Goal: Task Accomplishment & Management: Manage account settings

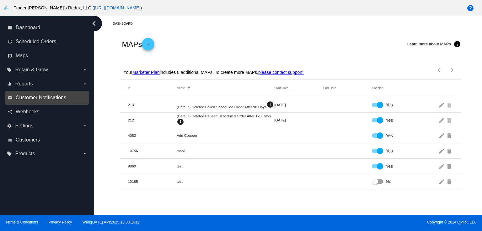
click at [53, 98] on span "Customer Notifications" at bounding box center [41, 98] width 50 height 6
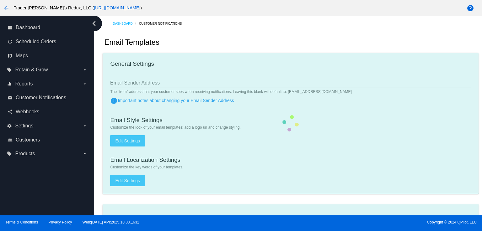
checkbox input "true"
type input "1"
checkbox input "true"
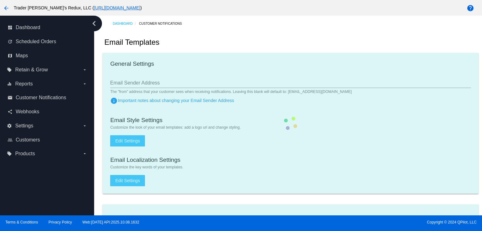
checkbox input "true"
type input "[EMAIL_ADDRESS][DOMAIN_NAME]"
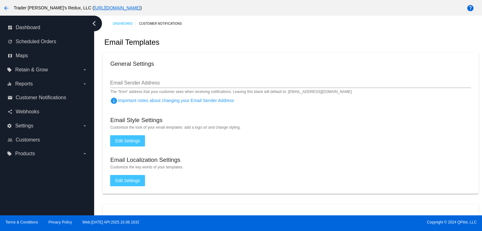
click at [306, 43] on div "Email Templates" at bounding box center [290, 42] width 375 height 21
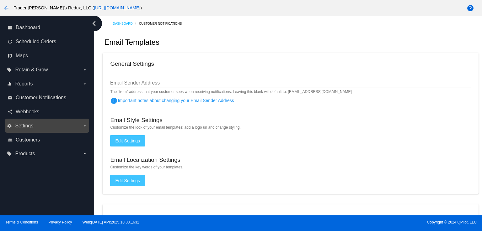
click at [32, 125] on span "Settings" at bounding box center [24, 126] width 18 height 6
click at [0, 0] on input "settings Settings arrow_drop_down" at bounding box center [0, 0] width 0 height 0
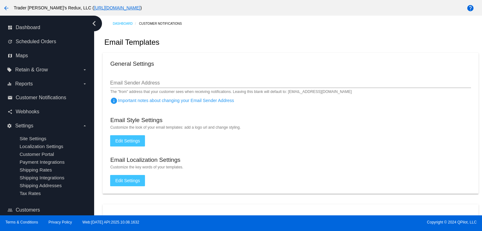
drag, startPoint x: 25, startPoint y: 143, endPoint x: 119, endPoint y: 73, distance: 117.9
click at [27, 142] on ul "Site Settings Localization Settings Customer Portal Payment Integrations Shippi…" at bounding box center [47, 166] width 80 height 70
drag, startPoint x: 238, startPoint y: 46, endPoint x: 244, endPoint y: 50, distance: 6.9
click at [239, 47] on div "Email Templates" at bounding box center [290, 42] width 375 height 21
click at [25, 83] on span "Reports" at bounding box center [24, 84] width 18 height 6
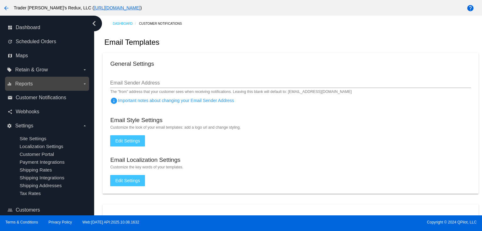
click at [0, 0] on input "equalizer Reports arrow_drop_down" at bounding box center [0, 0] width 0 height 0
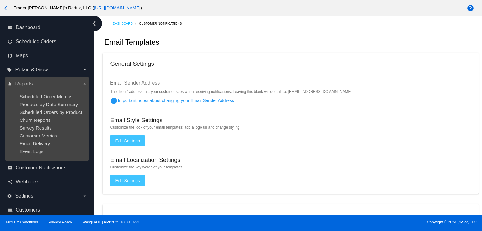
click at [33, 93] on ul "Scheduled Order Metrics Products by Date Summary Scheduled Orders by Product Ch…" at bounding box center [47, 124] width 80 height 70
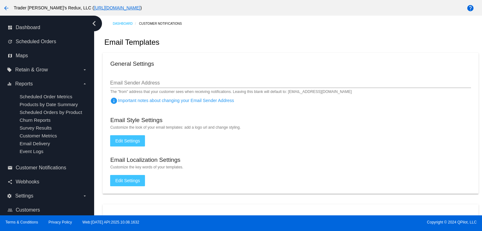
drag, startPoint x: 272, startPoint y: 43, endPoint x: 225, endPoint y: 40, distance: 47.4
click at [272, 44] on div "Email Templates" at bounding box center [290, 42] width 375 height 21
click at [33, 40] on span "Scheduled Orders" at bounding box center [36, 42] width 40 height 6
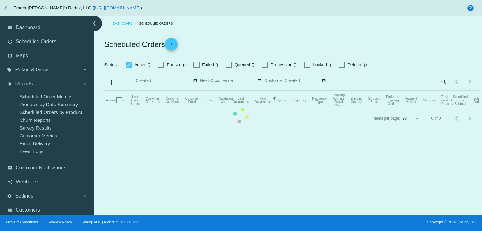
checkbox input "false"
checkbox input "true"
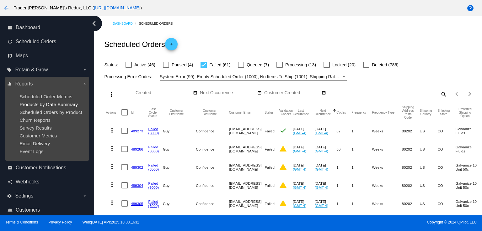
click at [47, 106] on span "Products by Date Summary" at bounding box center [48, 104] width 58 height 5
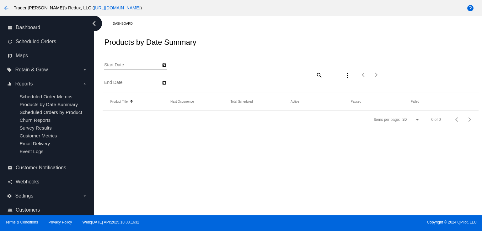
type input "[DATE]"
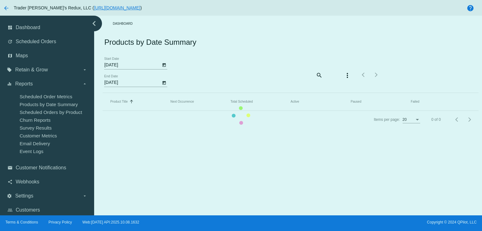
click at [207, 111] on mat-table "Product Title Sorted by Title ascending Next Occurrence Total Scheduled Active …" at bounding box center [290, 102] width 375 height 18
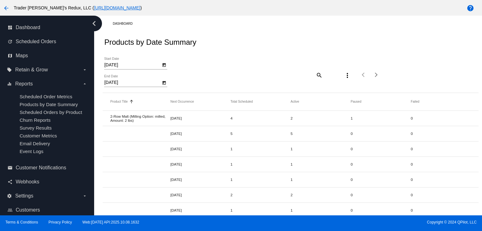
drag, startPoint x: 337, startPoint y: 137, endPoint x: 315, endPoint y: 157, distance: 29.7
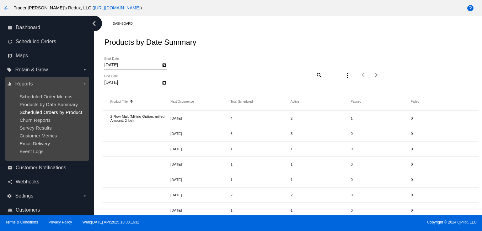
click at [61, 114] on span "Scheduled Orders by Product" at bounding box center [50, 112] width 62 height 5
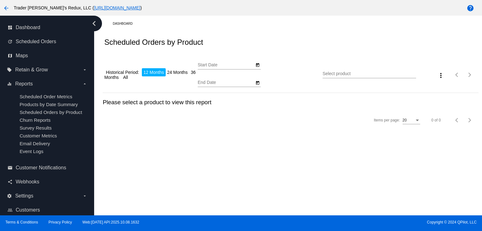
type input "[DATE]"
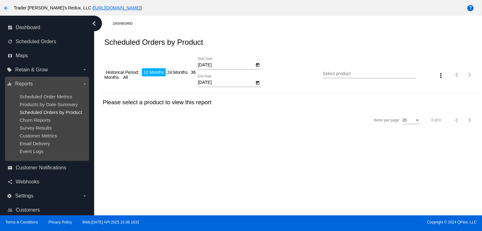
click at [29, 114] on span "Scheduled Orders by Product" at bounding box center [50, 112] width 62 height 5
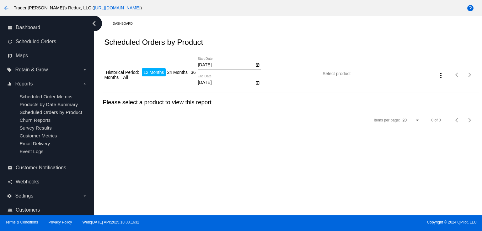
click at [319, 63] on div "[DATE] Start Date [DATE] End Date" at bounding box center [260, 74] width 125 height 35
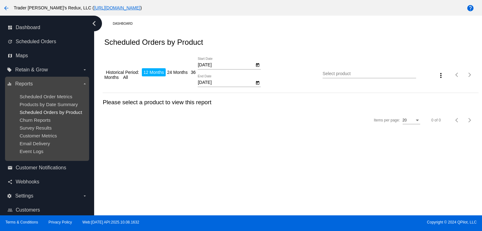
click at [46, 111] on span "Scheduled Orders by Product" at bounding box center [50, 112] width 62 height 5
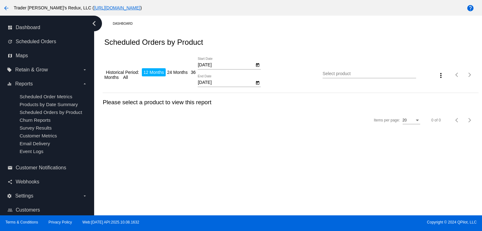
drag, startPoint x: 239, startPoint y: 140, endPoint x: 261, endPoint y: 138, distance: 22.0
click at [240, 140] on div "Dashboard Scheduled Orders by Product Historical Period: 12 Months 24 Months 36…" at bounding box center [288, 116] width 388 height 200
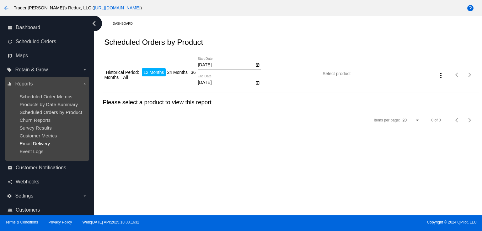
click at [27, 143] on span "Email Delivery" at bounding box center [34, 143] width 30 height 5
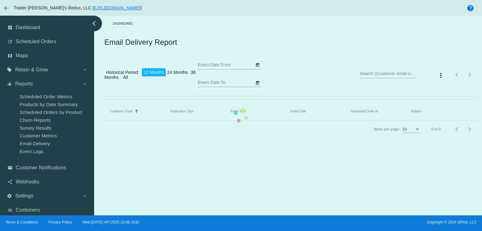
type input "[DATE]"
click at [306, 103] on mat-table "Customer Email Sorted by EmailTo ascending Notification Type Event Type Event D…" at bounding box center [290, 112] width 375 height 18
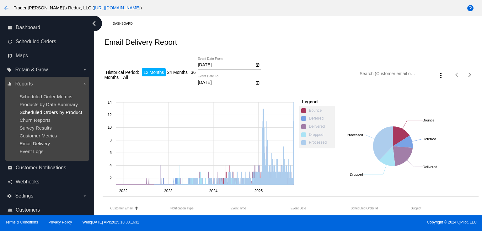
click at [27, 114] on span "Scheduled Orders by Product" at bounding box center [50, 112] width 62 height 5
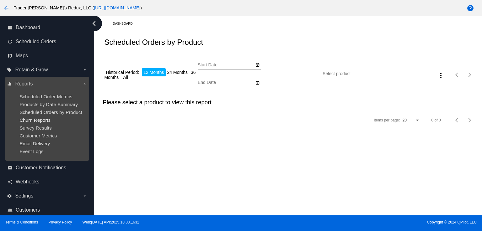
type input "[DATE]"
click at [36, 119] on span "Churn Reports" at bounding box center [34, 120] width 31 height 5
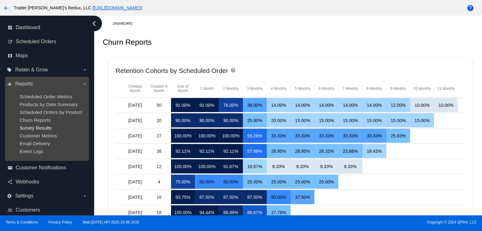
click at [37, 127] on span "Survey Results" at bounding box center [35, 127] width 32 height 5
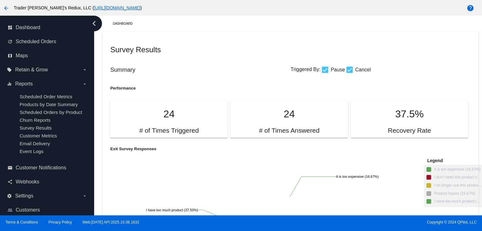
click at [299, 40] on div "Survey Results" at bounding box center [290, 49] width 360 height 21
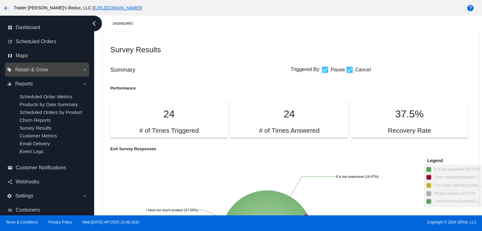
click at [15, 75] on div "local_offer Retain & Grow arrow_drop_down" at bounding box center [47, 70] width 84 height 14
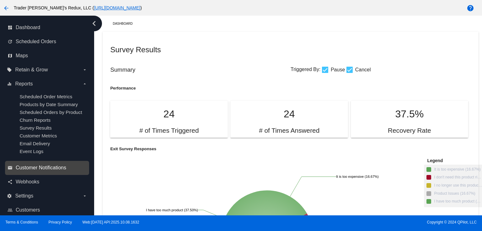
drag, startPoint x: 31, startPoint y: 86, endPoint x: 34, endPoint y: 100, distance: 14.5
click at [31, 88] on label "equalizer Reports arrow_drop_down" at bounding box center [47, 84] width 80 height 10
click at [0, 0] on input "equalizer Reports arrow_drop_down" at bounding box center [0, 0] width 0 height 0
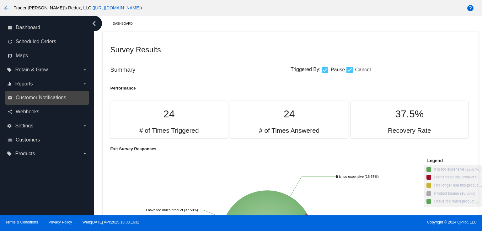
click at [35, 102] on link "email Customer Notifications" at bounding box center [48, 98] width 80 height 10
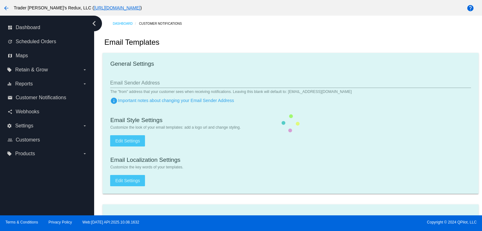
checkbox input "true"
type input "1"
checkbox input "true"
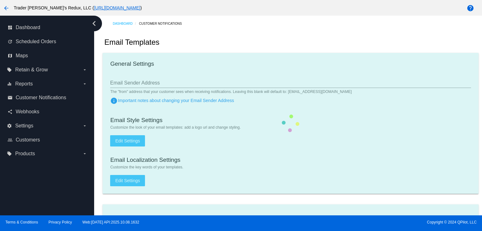
checkbox input "true"
type input "[EMAIL_ADDRESS][DOMAIN_NAME]"
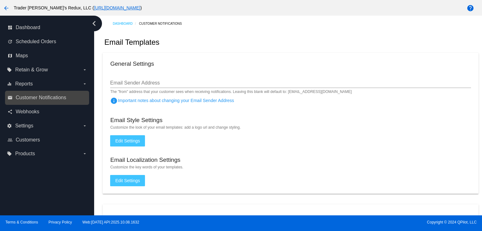
click at [65, 92] on div "email Customer Notifications" at bounding box center [47, 98] width 84 height 14
drag, startPoint x: 246, startPoint y: 53, endPoint x: 253, endPoint y: 55, distance: 8.1
click at [247, 54] on mat-card "General Settings Email Sender Address The "from" address that your customer see…" at bounding box center [290, 123] width 375 height 141
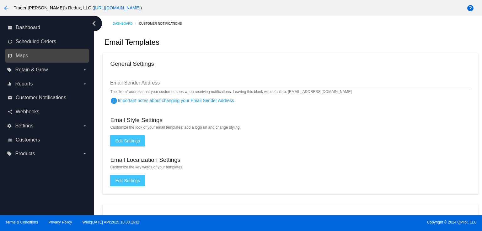
click at [13, 56] on link "map Maps" at bounding box center [48, 56] width 80 height 10
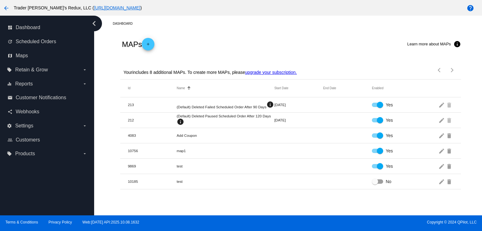
drag, startPoint x: 247, startPoint y: 41, endPoint x: 212, endPoint y: 46, distance: 34.9
click at [247, 41] on div "MAPs add Learn more about MAPs info" at bounding box center [290, 44] width 340 height 25
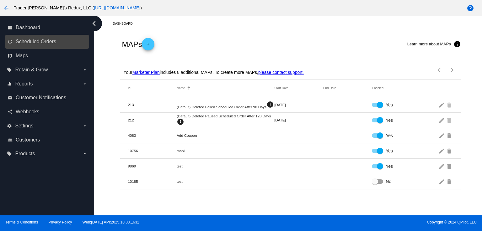
click at [56, 45] on link "update Scheduled Orders" at bounding box center [48, 42] width 80 height 10
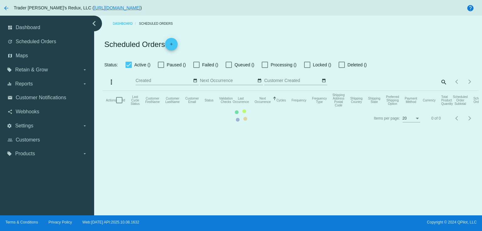
checkbox input "false"
checkbox input "true"
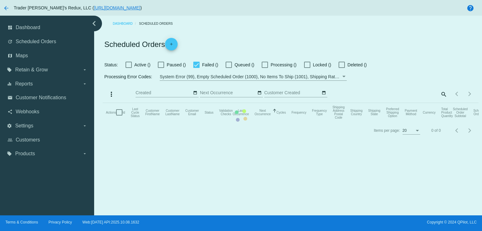
drag, startPoint x: 293, startPoint y: 46, endPoint x: 241, endPoint y: 44, distance: 52.1
click at [289, 103] on mat-table "Actions Id Last Cycle Status Customer FirstName Customer LastName Customer Emai…" at bounding box center [290, 112] width 375 height 19
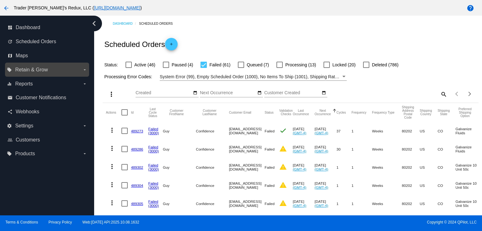
click at [33, 72] on span "Retain & Grow" at bounding box center [31, 70] width 33 height 6
click at [0, 0] on input "local_offer Retain & Grow arrow_drop_down" at bounding box center [0, 0] width 0 height 0
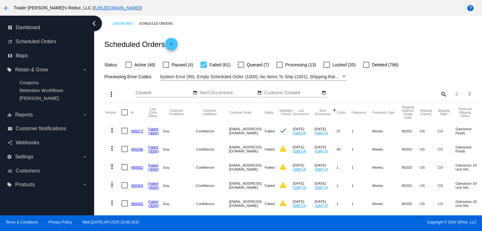
click at [296, 36] on div "Scheduled Orders add" at bounding box center [290, 44] width 375 height 25
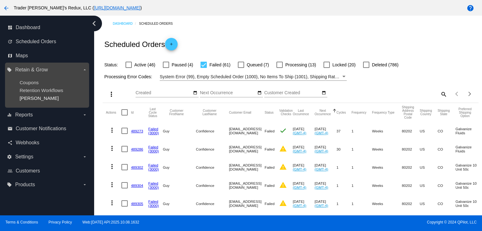
click at [24, 98] on span "[PERSON_NAME]" at bounding box center [38, 98] width 39 height 5
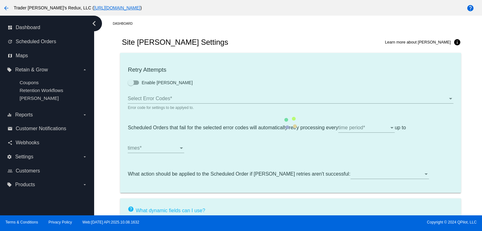
type input "If no changes are made, we will automatically retry processing your {{Scheduled…"
type input "If no changes are made, we will automatically {{DunningAction}} your {{Schedule…"
type input "Your {{ScheduledOrder}} was {{DunningAction}}."
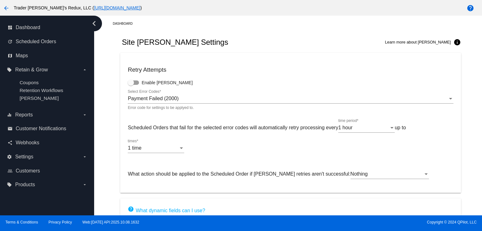
drag, startPoint x: 226, startPoint y: 21, endPoint x: 231, endPoint y: 22, distance: 4.1
click at [227, 21] on div "Dashboard" at bounding box center [295, 24] width 365 height 10
click at [50, 128] on span "Customer Notifications" at bounding box center [41, 129] width 50 height 6
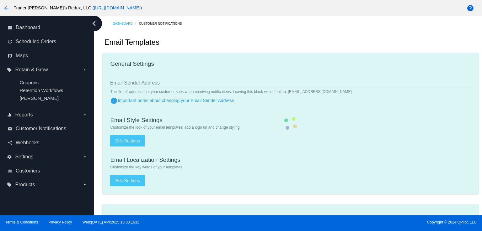
checkbox input "true"
type input "1"
checkbox input "true"
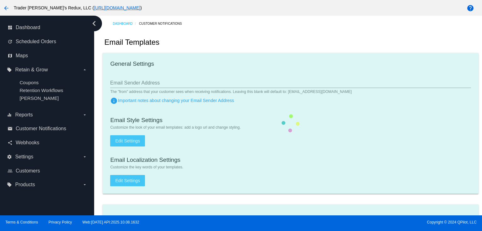
checkbox input "true"
type input "[EMAIL_ADDRESS][DOMAIN_NAME]"
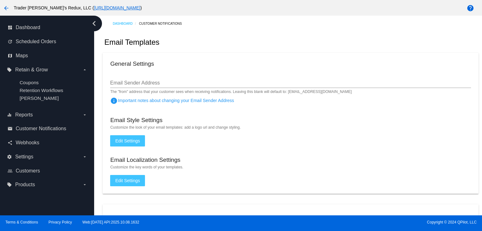
drag, startPoint x: 246, startPoint y: 76, endPoint x: 221, endPoint y: 74, distance: 24.8
click at [246, 76] on div "Email Sender Address" at bounding box center [290, 81] width 360 height 14
click at [36, 45] on link "update Scheduled Orders" at bounding box center [48, 42] width 80 height 10
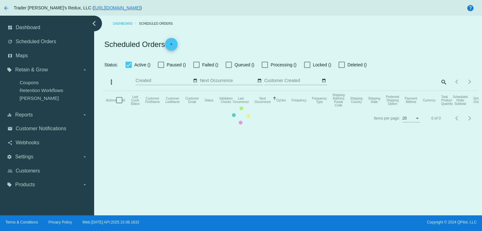
checkbox input "false"
checkbox input "true"
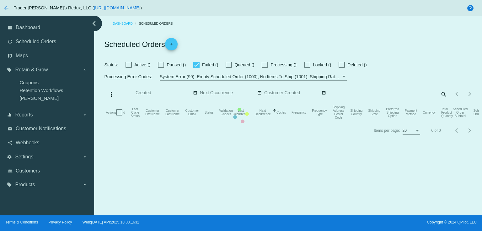
drag, startPoint x: 254, startPoint y: 35, endPoint x: 248, endPoint y: 38, distance: 7.0
click at [254, 103] on mat-table "Actions Id Last Cycle Status Customer FirstName Customer LastName Customer Emai…" at bounding box center [290, 112] width 375 height 19
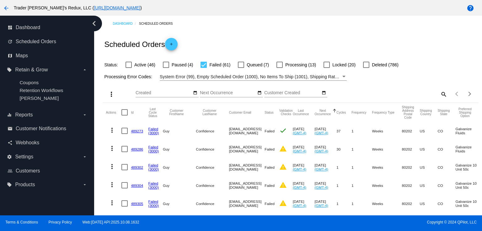
click at [196, 25] on div "Dashboard Scheduled Orders" at bounding box center [295, 24] width 365 height 10
drag, startPoint x: 235, startPoint y: 59, endPoint x: 246, endPoint y: 62, distance: 10.8
click at [240, 62] on div "Status: Active (46) Paused (4) Failed (61) Queued (7) Processing (13) Locked (2…" at bounding box center [290, 63] width 375 height 12
drag, startPoint x: 287, startPoint y: 38, endPoint x: 246, endPoint y: 47, distance: 41.8
click at [286, 39] on div "Scheduled Orders add" at bounding box center [290, 44] width 375 height 25
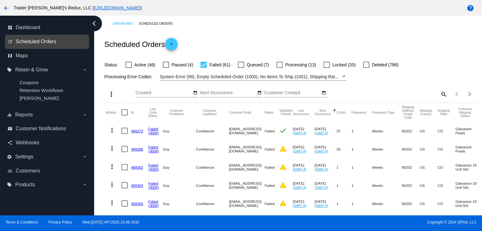
click at [55, 44] on span "Scheduled Orders" at bounding box center [36, 42] width 40 height 6
drag, startPoint x: 255, startPoint y: 24, endPoint x: 265, endPoint y: 26, distance: 11.0
click at [257, 24] on div "Dashboard Scheduled Orders" at bounding box center [295, 24] width 365 height 10
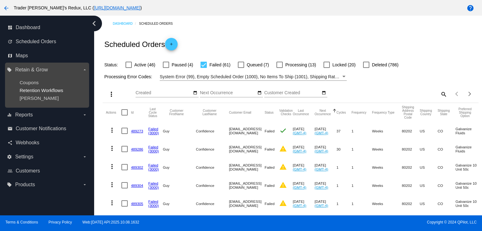
click at [43, 91] on span "Retention Workflows" at bounding box center [41, 90] width 44 height 5
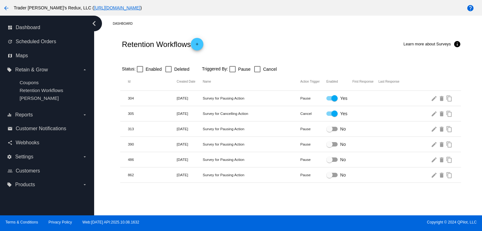
drag, startPoint x: 272, startPoint y: 35, endPoint x: 222, endPoint y: 39, distance: 50.0
click at [270, 36] on div "Retention Workflows add Learn more about Surveys info" at bounding box center [290, 44] width 340 height 25
click at [35, 39] on span "Scheduled Orders" at bounding box center [36, 42] width 40 height 6
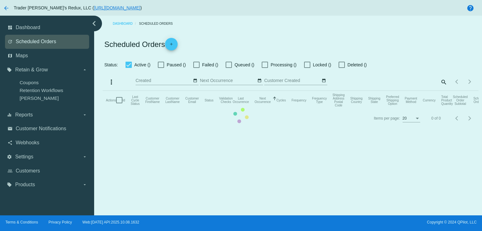
checkbox input "false"
checkbox input "true"
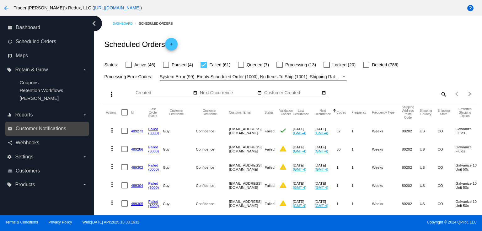
click at [50, 134] on link "email Customer Notifications" at bounding box center [48, 129] width 80 height 10
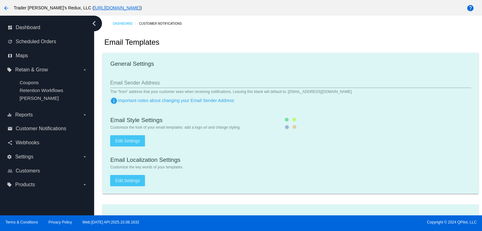
checkbox input "true"
type input "1"
checkbox input "true"
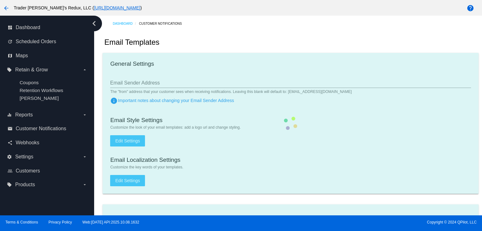
checkbox input "true"
type input "[EMAIL_ADDRESS][DOMAIN_NAME]"
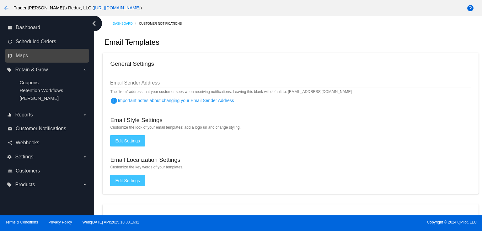
click at [49, 58] on link "map Maps" at bounding box center [48, 56] width 80 height 10
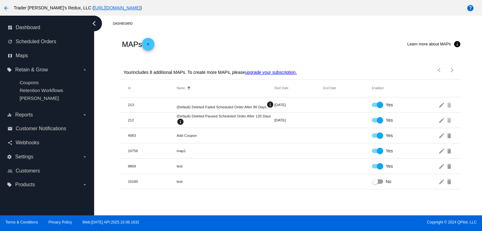
click at [319, 45] on div "MAPs add Learn more about MAPs info" at bounding box center [290, 44] width 340 height 25
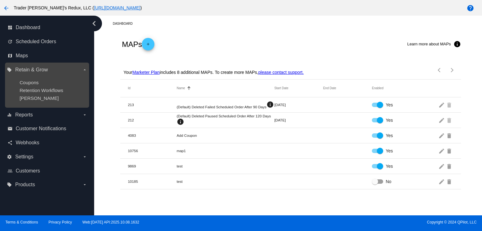
click at [40, 93] on ul "Coupons Retention Workflows [PERSON_NAME]" at bounding box center [47, 90] width 80 height 31
click at [46, 88] on span "Retention Workflows" at bounding box center [41, 90] width 44 height 5
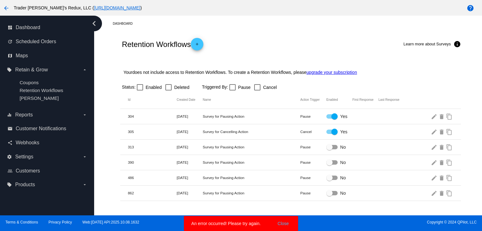
click at [250, 95] on mat-header-row "Id Created Date Name Action Trigger Enabled First Response Last Response" at bounding box center [290, 100] width 340 height 18
click at [282, 224] on button "Close" at bounding box center [283, 224] width 15 height 6
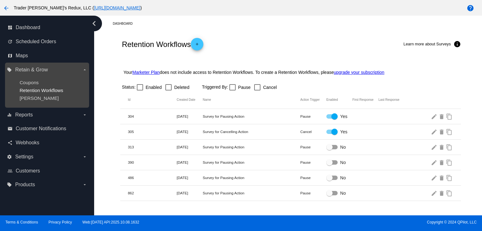
click at [30, 92] on span "Retention Workflows" at bounding box center [41, 90] width 44 height 5
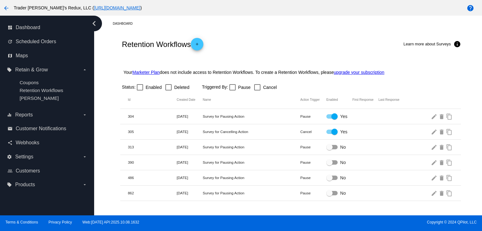
click at [291, 28] on div "Dashboard" at bounding box center [295, 24] width 365 height 10
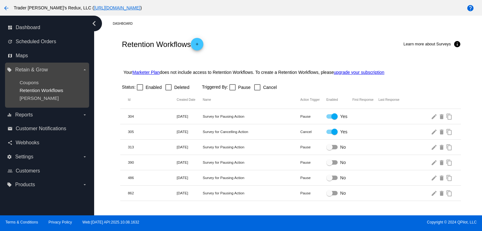
click at [48, 92] on span "Retention Workflows" at bounding box center [41, 90] width 44 height 5
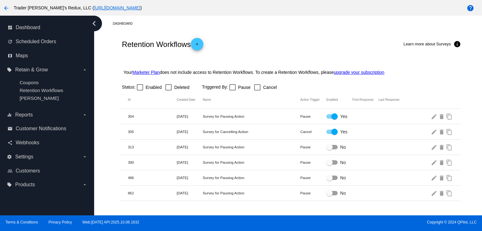
click at [247, 49] on div "Retention Workflows add Learn more about Surveys info" at bounding box center [290, 44] width 340 height 25
click at [26, 30] on span "Dashboard" at bounding box center [28, 28] width 24 height 6
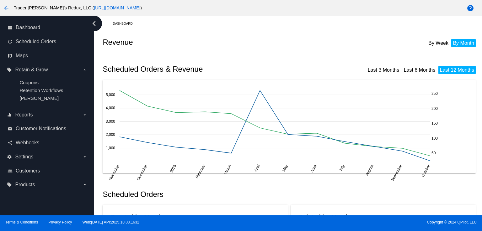
click at [282, 19] on div "Dashboard" at bounding box center [295, 24] width 365 height 10
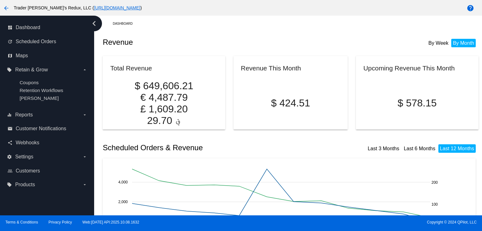
click at [252, 25] on div "Dashboard" at bounding box center [295, 24] width 365 height 10
